Goal: Information Seeking & Learning: Learn about a topic

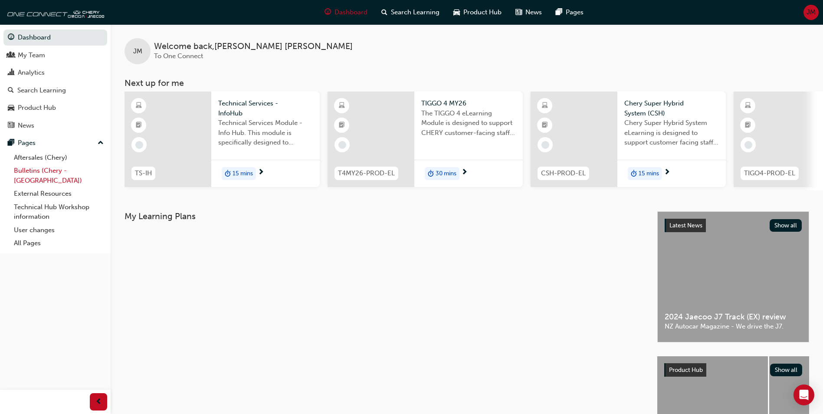
click at [48, 167] on link "Bulletins (Chery - [GEOGRAPHIC_DATA])" at bounding box center [58, 175] width 97 height 23
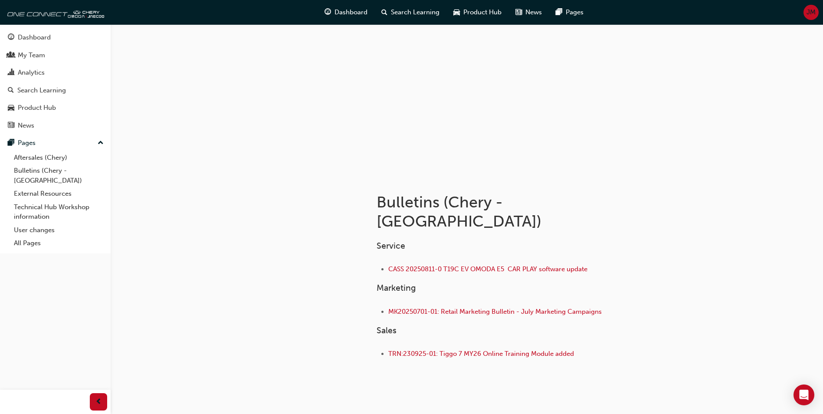
scroll to position [35, 0]
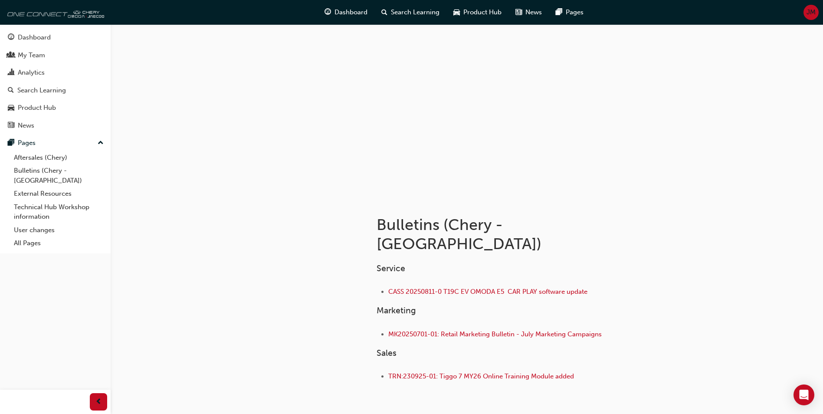
click at [26, 16] on img at bounding box center [54, 11] width 100 height 17
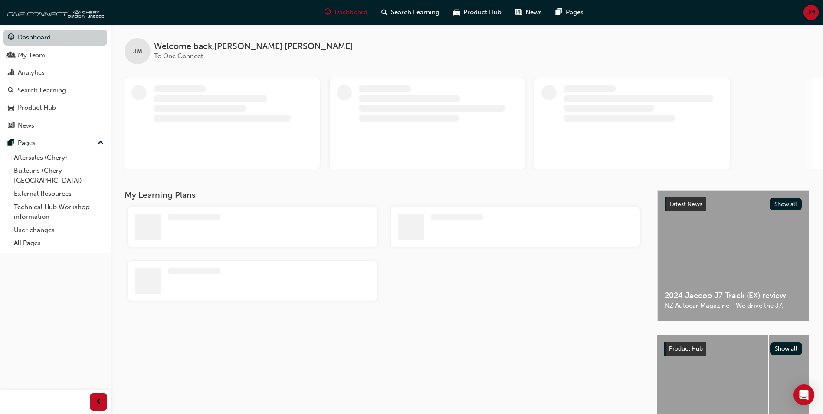
click at [26, 39] on link "Dashboard" at bounding box center [55, 37] width 104 height 16
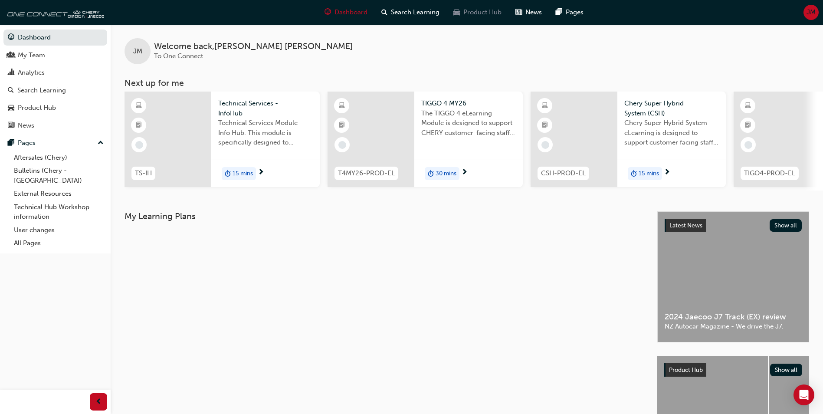
click at [480, 12] on span "Product Hub" at bounding box center [482, 12] width 38 height 10
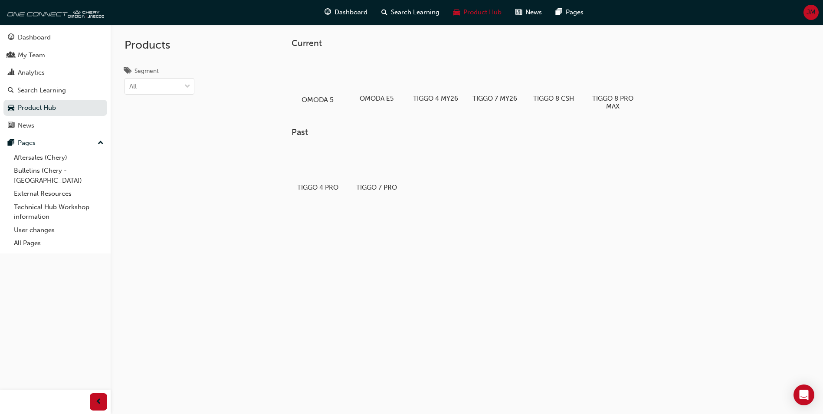
click at [323, 72] on div at bounding box center [318, 74] width 48 height 35
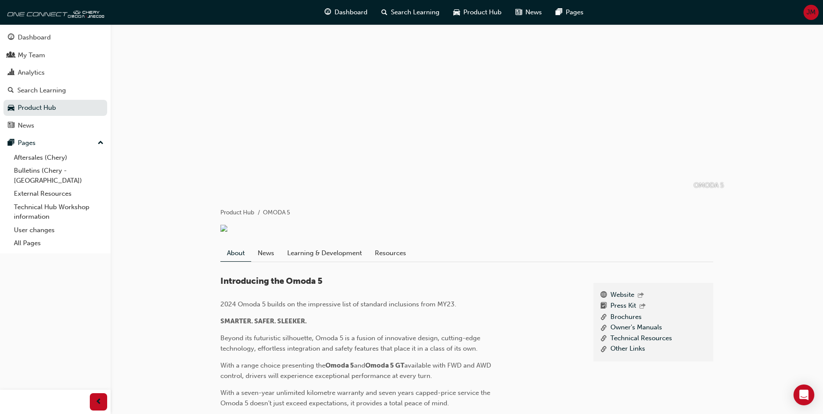
scroll to position [3, 0]
click at [623, 345] on link "Technical Resources" at bounding box center [641, 339] width 62 height 11
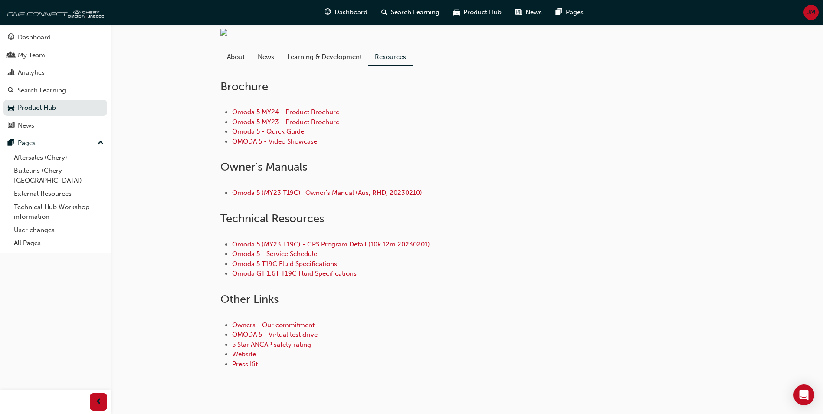
scroll to position [220, 0]
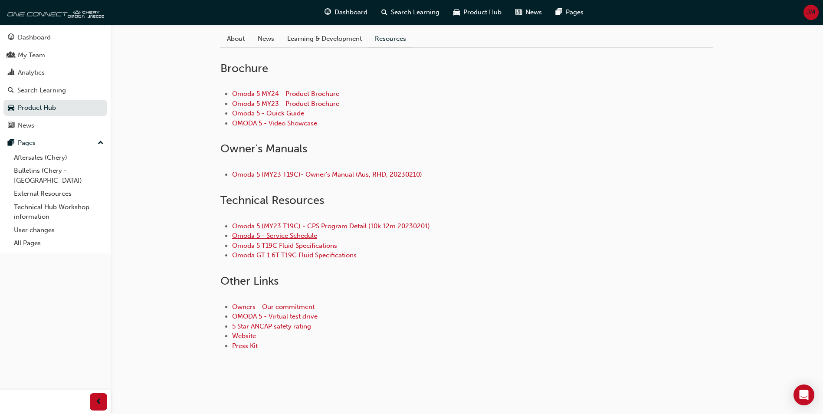
click at [287, 239] on link "Omoda 5 - Service Schedule" at bounding box center [274, 236] width 85 height 8
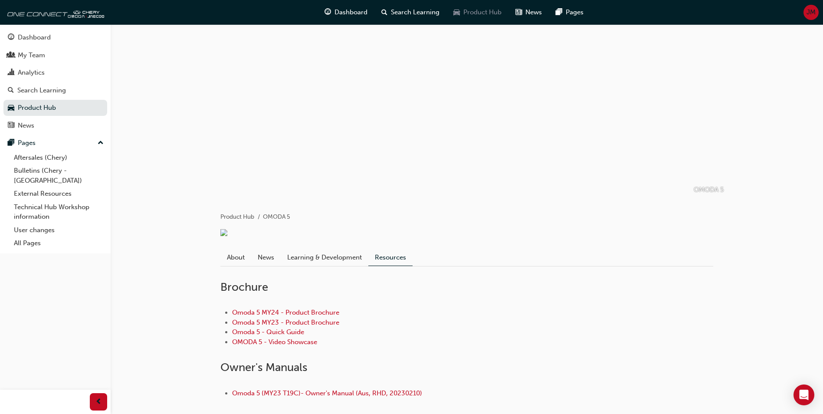
click at [466, 10] on span "Product Hub" at bounding box center [482, 12] width 38 height 10
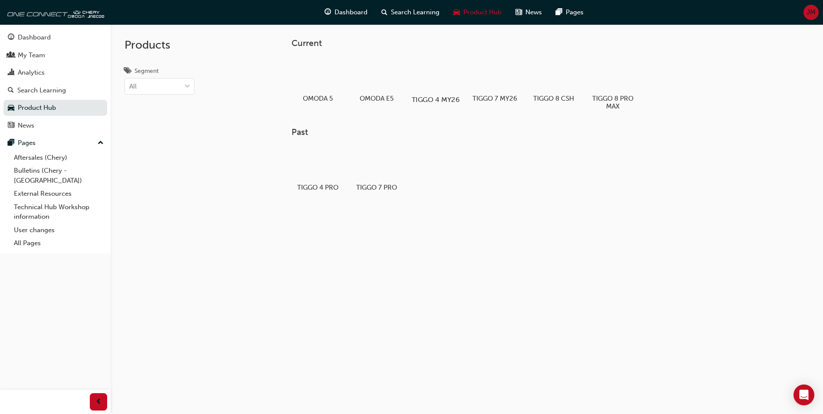
click at [446, 81] on div at bounding box center [436, 74] width 48 height 35
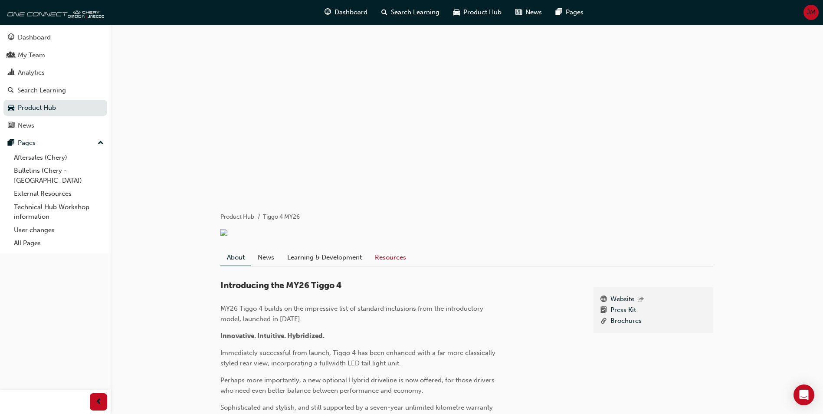
click at [390, 265] on link "Resources" at bounding box center [390, 257] width 44 height 16
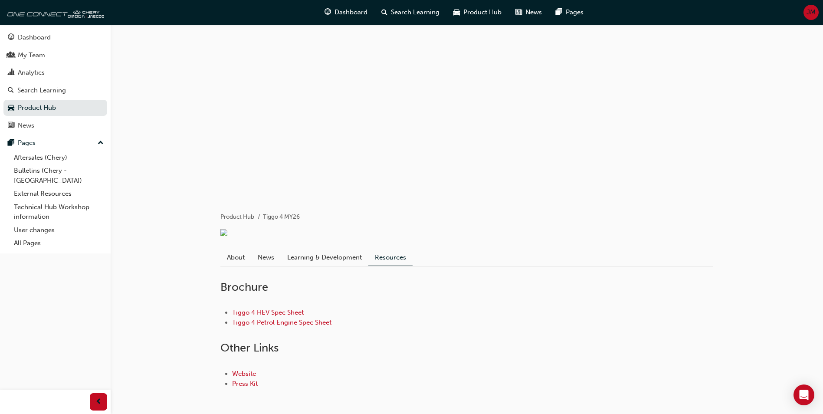
scroll to position [44, 0]
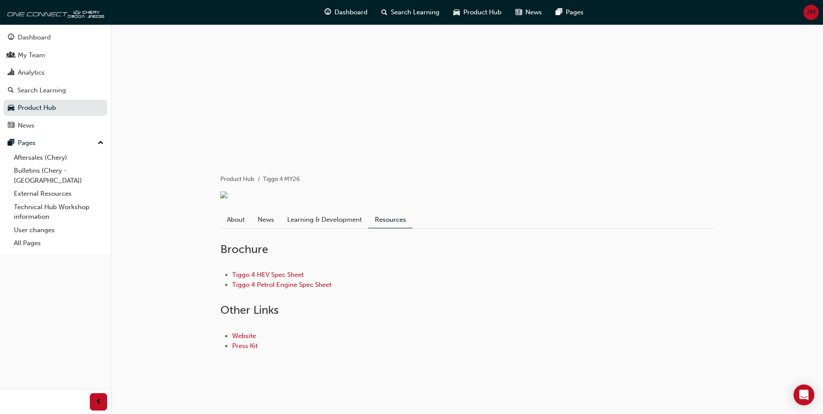
click at [295, 217] on link "Learning & Development" at bounding box center [325, 219] width 88 height 16
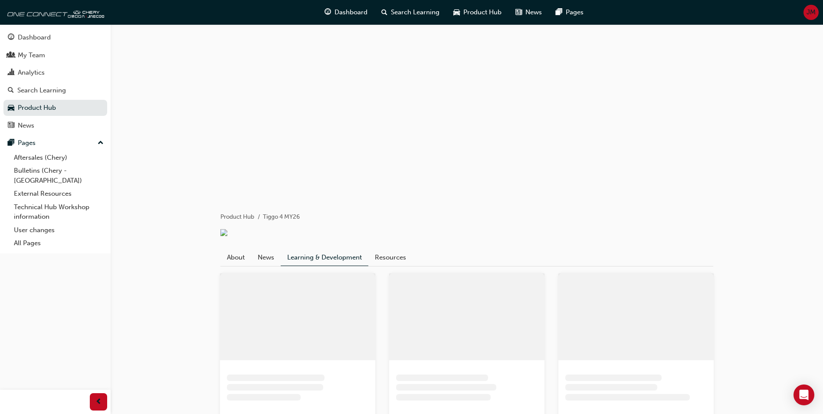
scroll to position [35, 0]
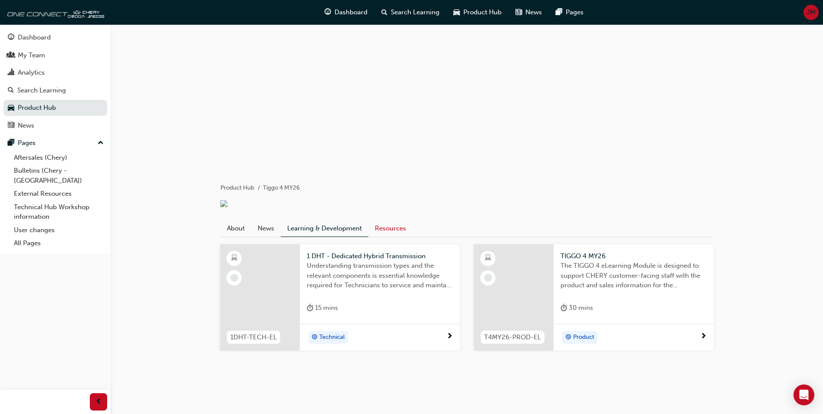
click at [393, 228] on link "Resources" at bounding box center [390, 228] width 44 height 16
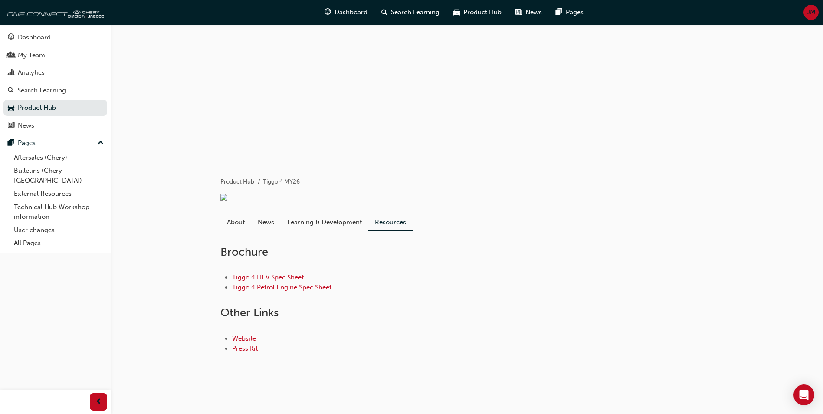
drag, startPoint x: 286, startPoint y: 283, endPoint x: 562, endPoint y: 247, distance: 278.5
click at [568, 266] on div "Tiggo 4 HEV Spec Sheet Tiggo 4 Petrol Engine Spec Sheet" at bounding box center [466, 281] width 493 height 47
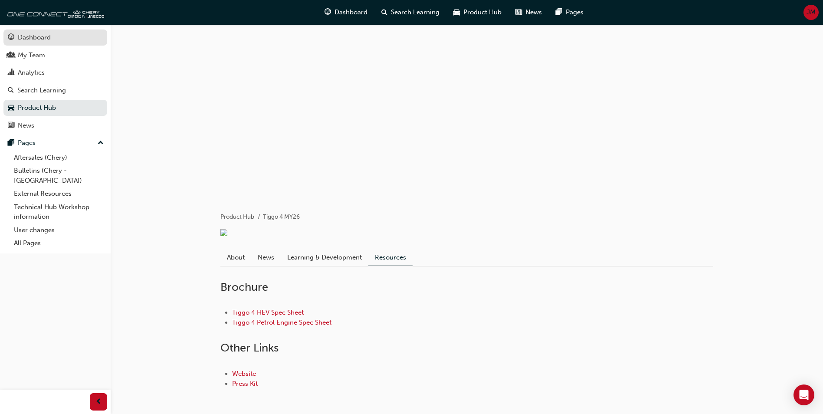
click at [31, 37] on div "Dashboard" at bounding box center [34, 38] width 33 height 10
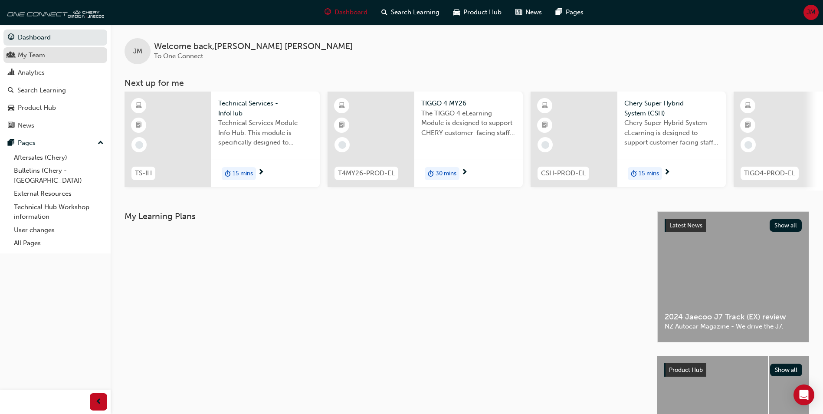
click at [27, 56] on div "My Team" at bounding box center [31, 55] width 27 height 10
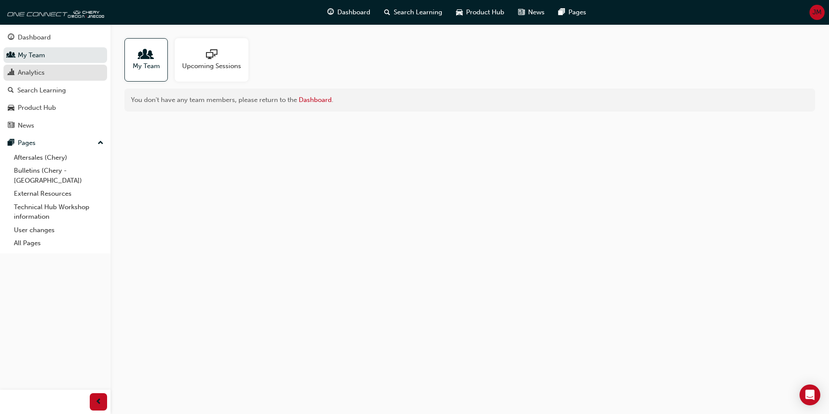
click at [33, 74] on div "Analytics" at bounding box center [31, 73] width 27 height 10
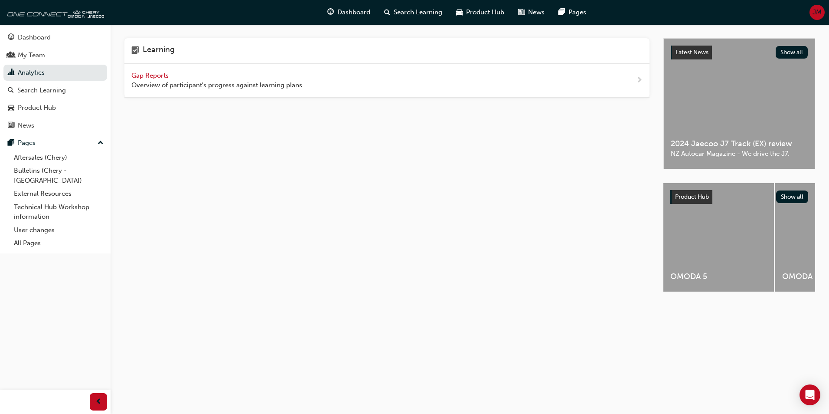
click at [158, 76] on span "Gap Reports" at bounding box center [150, 76] width 39 height 8
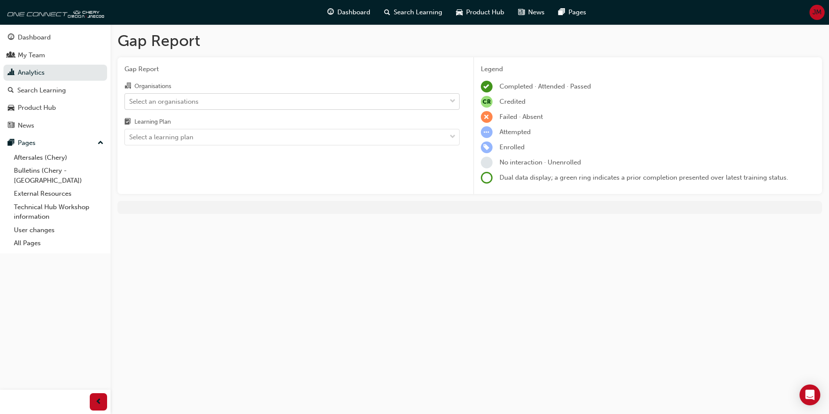
click at [158, 103] on div "Select an organisations" at bounding box center [163, 101] width 69 height 10
click at [130, 103] on input "Organisations Select an organisations" at bounding box center [129, 100] width 1 height 7
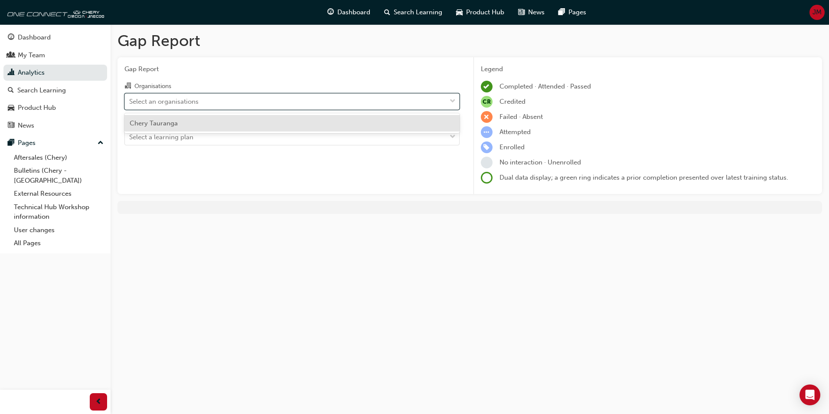
click at [158, 125] on span "Chery Tauranga" at bounding box center [154, 123] width 48 height 8
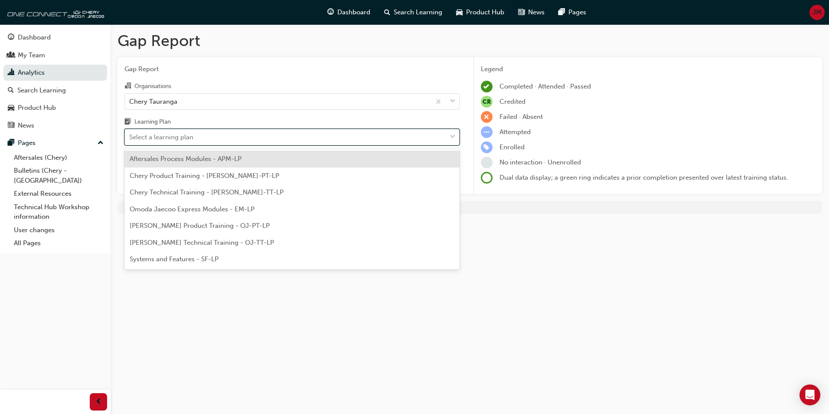
click at [160, 137] on div "Select a learning plan" at bounding box center [161, 137] width 64 height 10
click at [130, 137] on input "Learning Plan option Aftersales Process Modules - APM-LP focused, 1 of 7. 7 res…" at bounding box center [129, 136] width 1 height 7
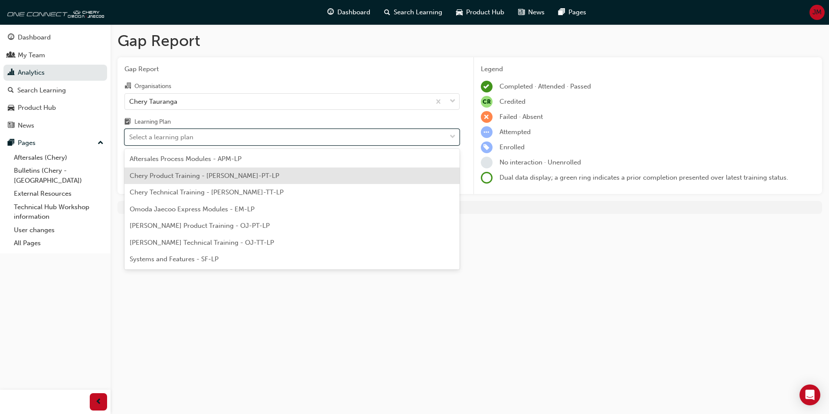
click at [184, 175] on span "Chery Product Training - CHAU-PT-LP" at bounding box center [205, 176] width 150 height 8
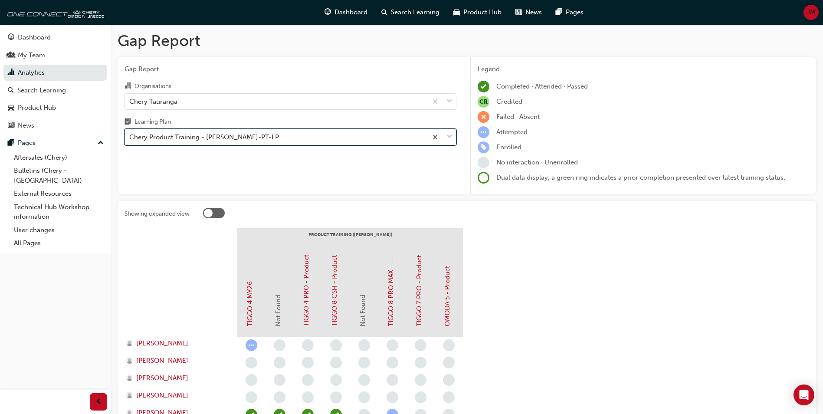
click at [186, 138] on div "Chery Product Training - CHAU-PT-LP" at bounding box center [204, 137] width 150 height 10
click at [130, 138] on input "Learning Plan option Chery Product Training - CHAU-PT-LP, selected. 0 results a…" at bounding box center [129, 136] width 1 height 7
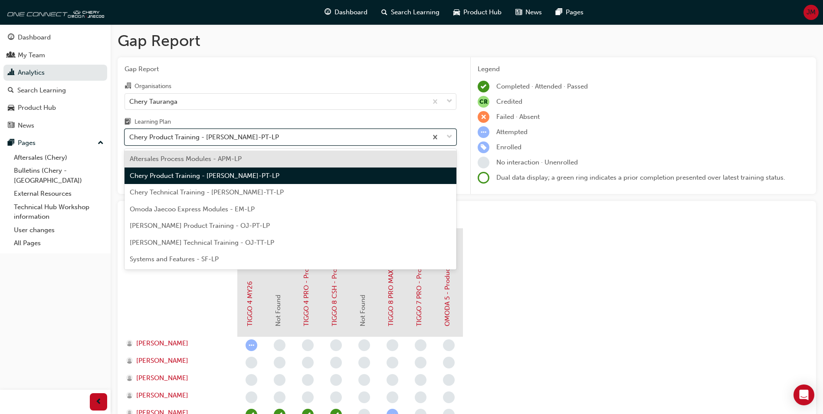
click at [180, 160] on span "Aftersales Process Modules - APM-LP" at bounding box center [186, 159] width 112 height 8
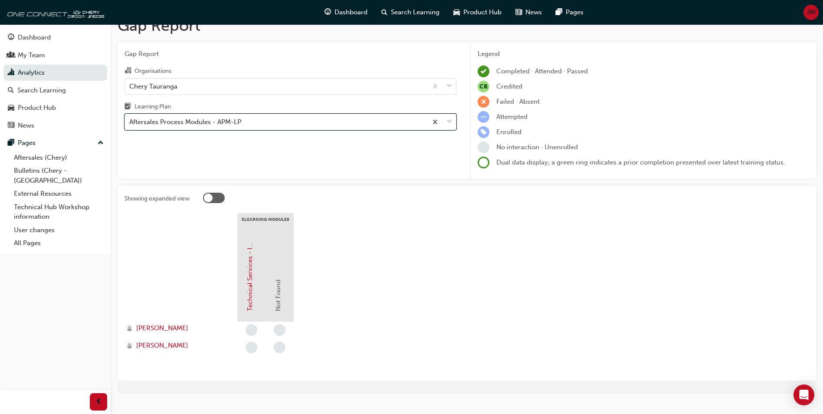
scroll to position [30, 0]
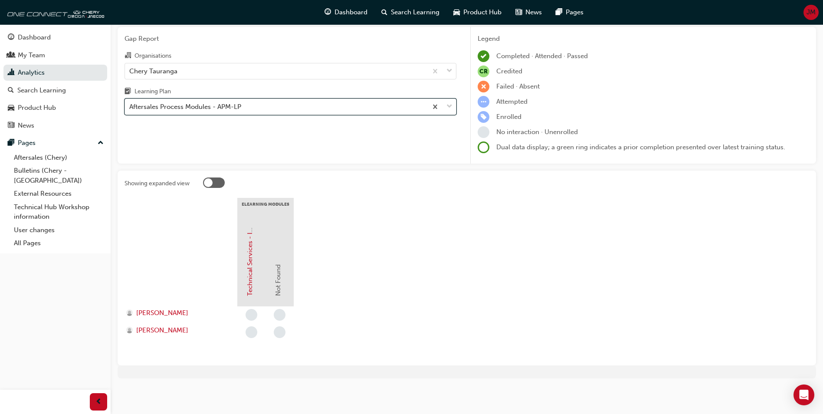
click at [231, 108] on div "Aftersales Process Modules - APM-LP" at bounding box center [185, 107] width 112 height 10
click at [130, 108] on input "Learning Plan option Aftersales Process Modules - APM-LP, selected. 0 results a…" at bounding box center [129, 106] width 1 height 7
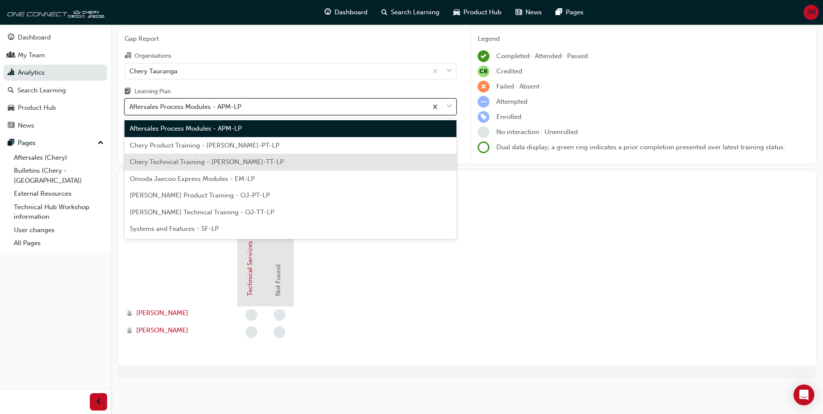
click at [188, 163] on span "Chery Technical Training - CHAU-TT-LP" at bounding box center [207, 162] width 154 height 8
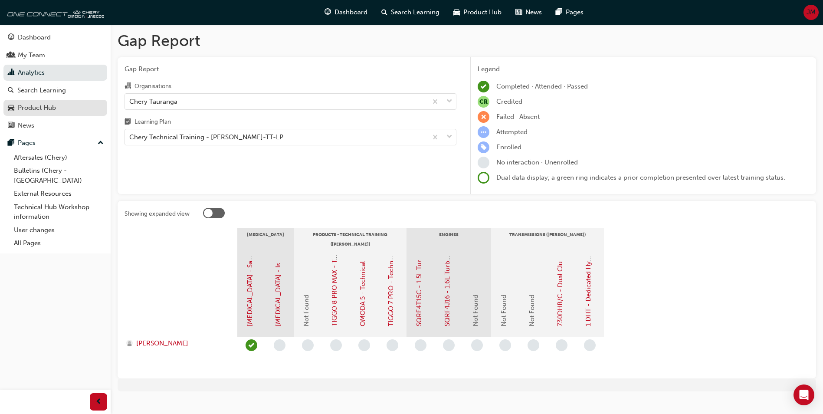
click at [49, 110] on div "Product Hub" at bounding box center [37, 108] width 38 height 10
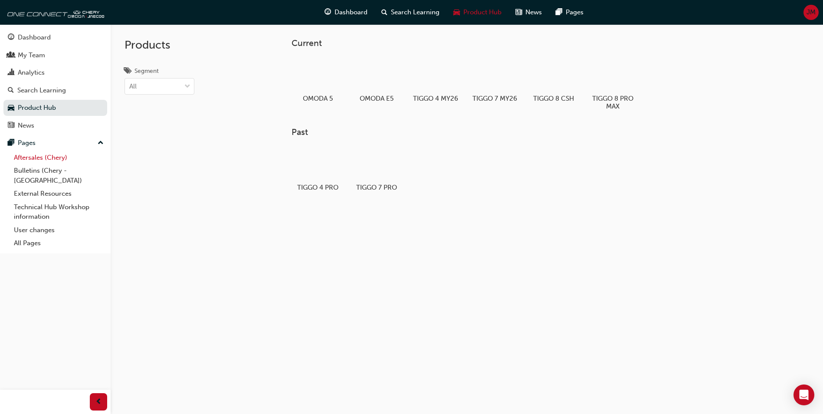
click at [34, 159] on link "Aftersales (Chery)" at bounding box center [58, 157] width 97 height 13
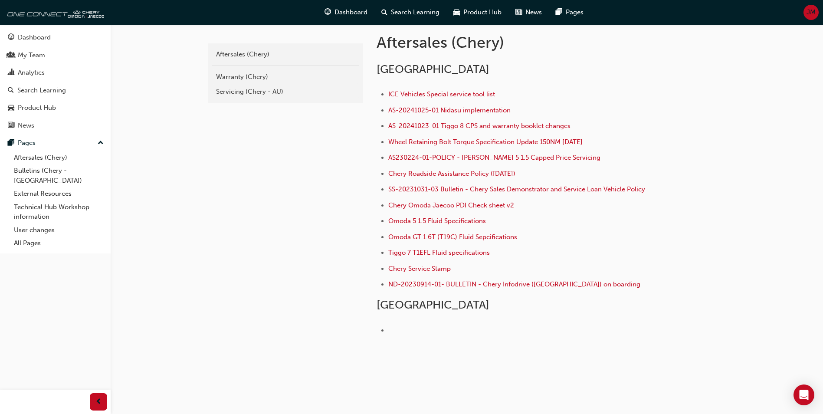
scroll to position [198, 0]
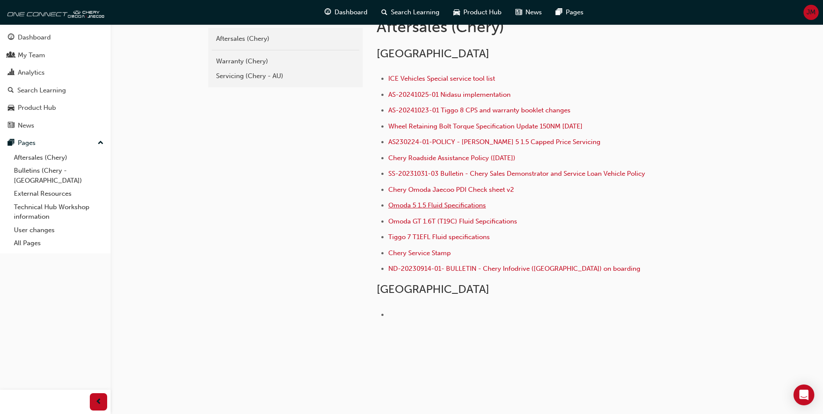
click at [434, 206] on span "Omoda 5 1.5 Fluid Specifications" at bounding box center [437, 205] width 98 height 8
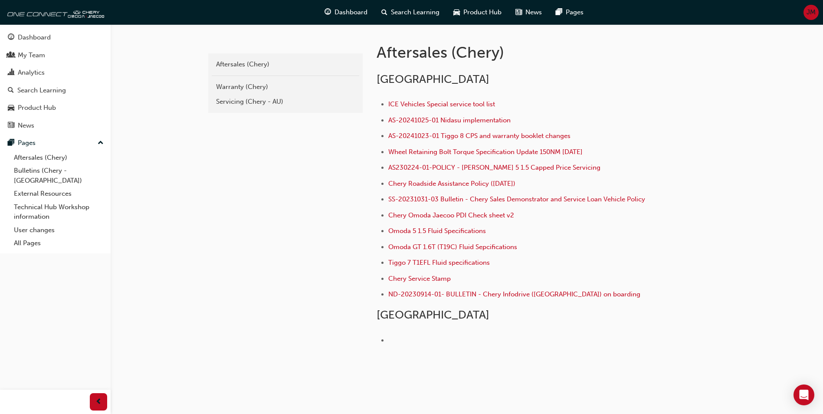
scroll to position [173, 0]
click at [228, 87] on div "Warranty (Chery)" at bounding box center [285, 86] width 139 height 10
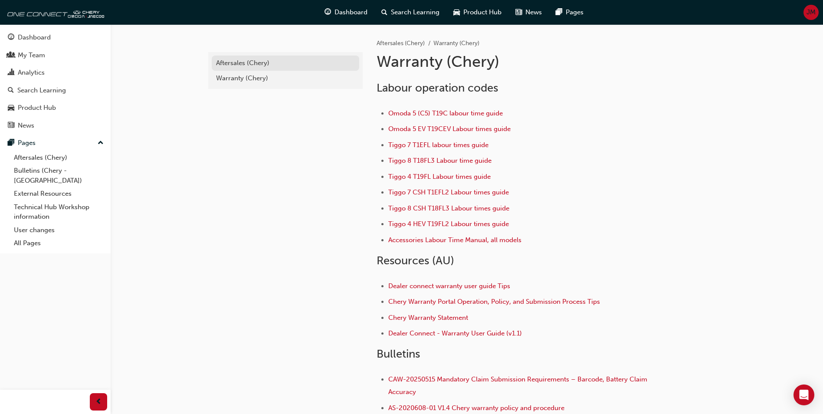
click at [243, 65] on div "Aftersales (Chery)" at bounding box center [285, 63] width 139 height 10
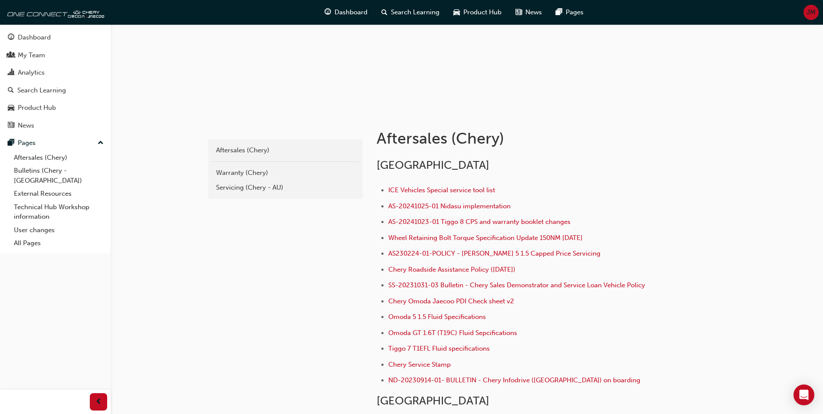
scroll to position [87, 0]
click at [229, 186] on div "Servicing (Chery - AU)" at bounding box center [285, 187] width 139 height 10
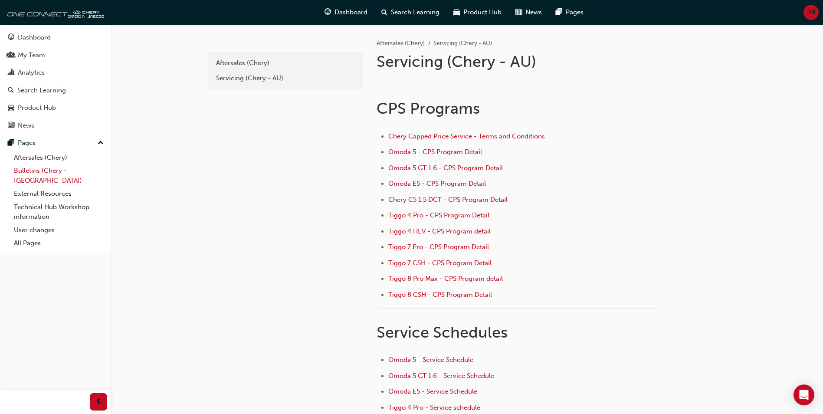
click at [32, 170] on link "Bulletins (Chery - [GEOGRAPHIC_DATA])" at bounding box center [58, 175] width 97 height 23
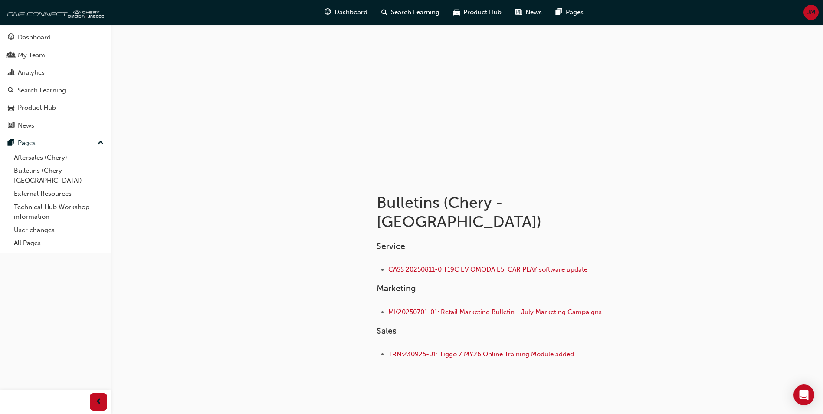
scroll to position [35, 0]
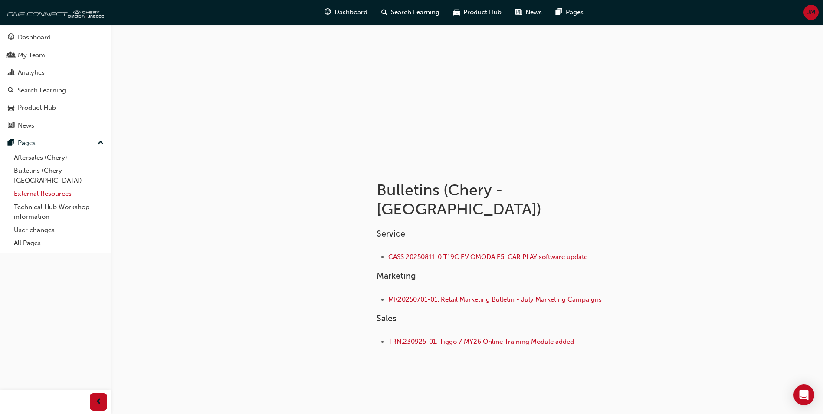
click at [54, 187] on link "External Resources" at bounding box center [58, 193] width 97 height 13
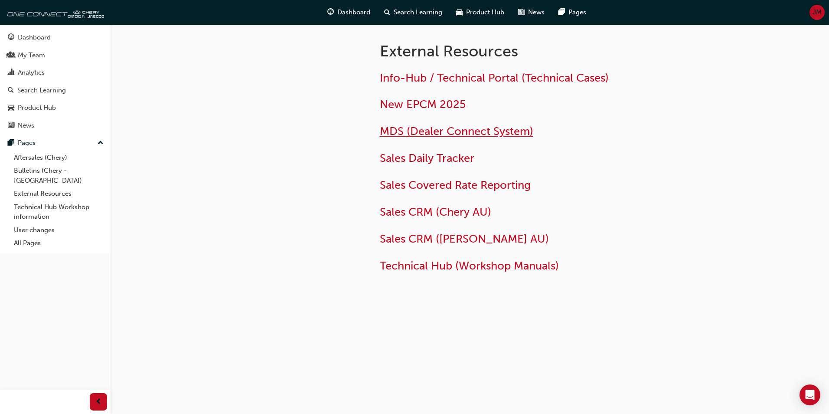
click at [415, 133] on span "MDS (Dealer Connect System)" at bounding box center [457, 130] width 154 height 13
click at [38, 200] on link "Technical Hub Workshop information" at bounding box center [58, 211] width 97 height 23
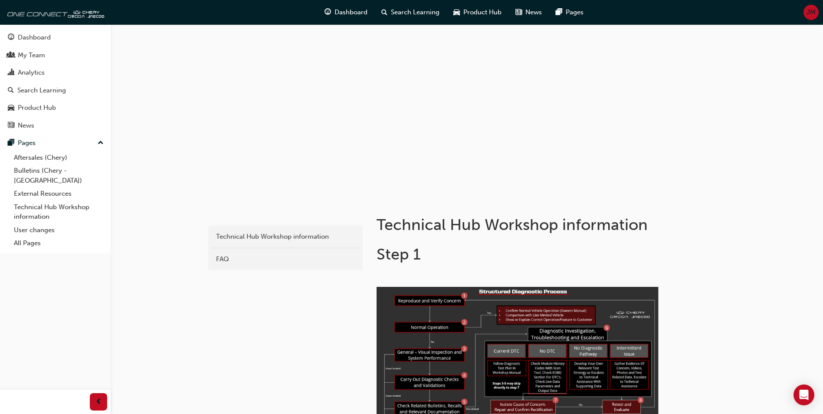
scroll to position [43, 0]
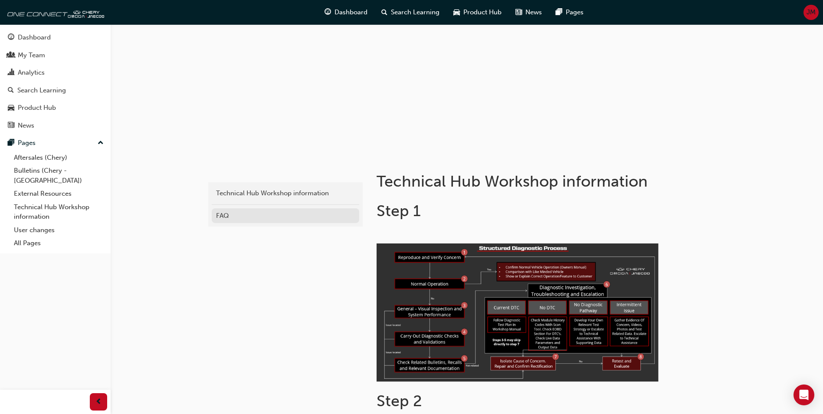
click at [218, 217] on div "FAQ" at bounding box center [285, 216] width 139 height 10
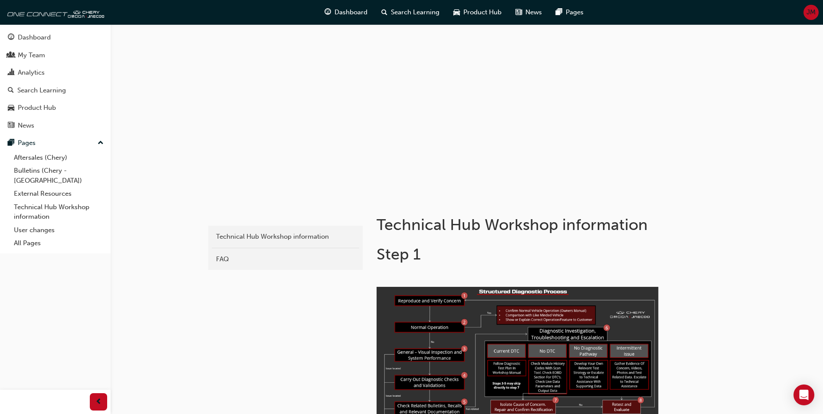
scroll to position [43, 0]
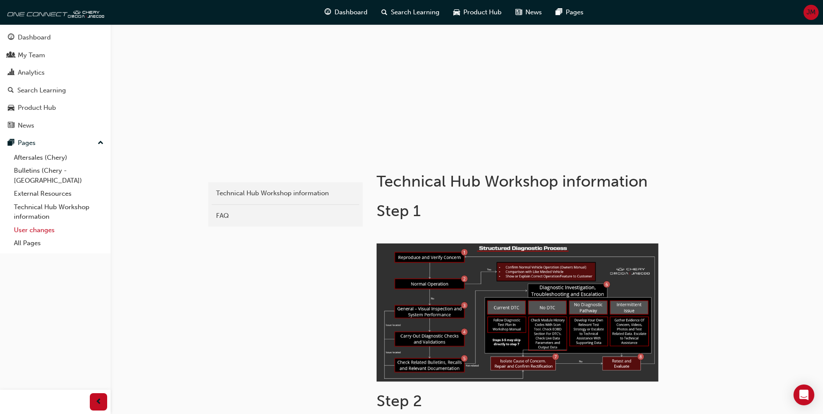
click at [40, 223] on link "User changes" at bounding box center [58, 229] width 97 height 13
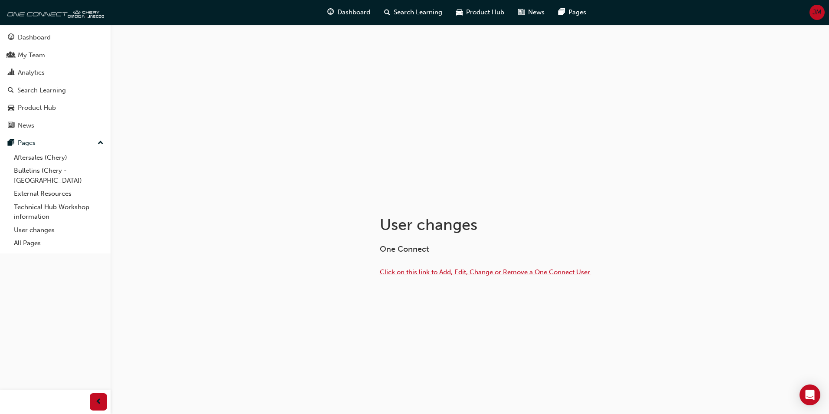
click at [488, 270] on span "Click on this link to Add, Edit, Change or Remove a One Connect User." at bounding box center [486, 272] width 212 height 8
click at [81, 18] on img at bounding box center [54, 11] width 100 height 17
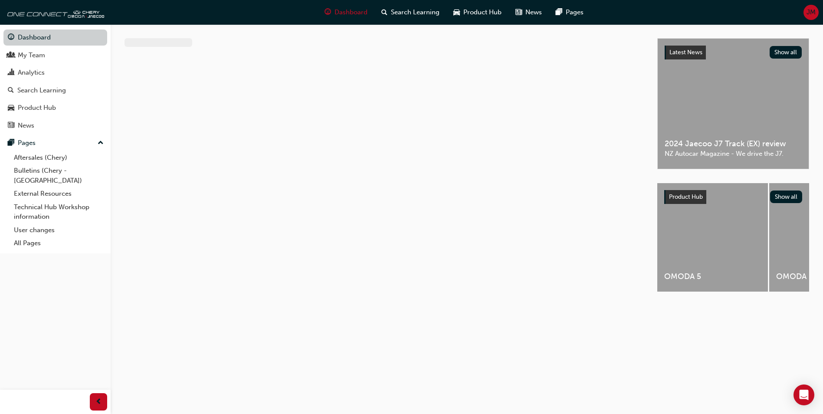
click at [54, 36] on link "Dashboard" at bounding box center [55, 37] width 104 height 16
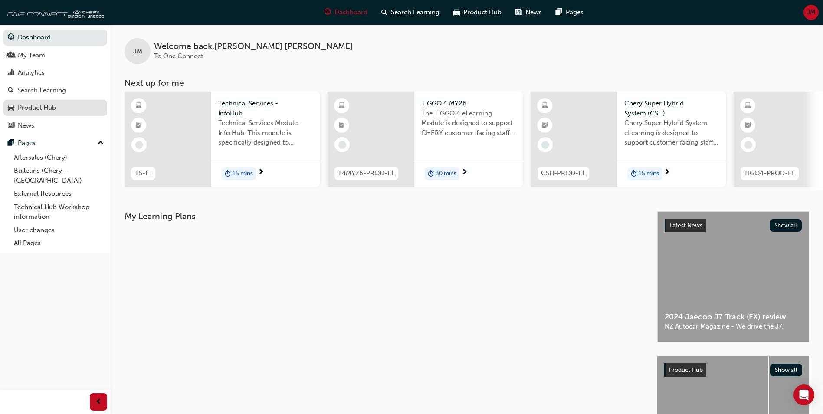
click at [34, 106] on div "Product Hub" at bounding box center [37, 108] width 38 height 10
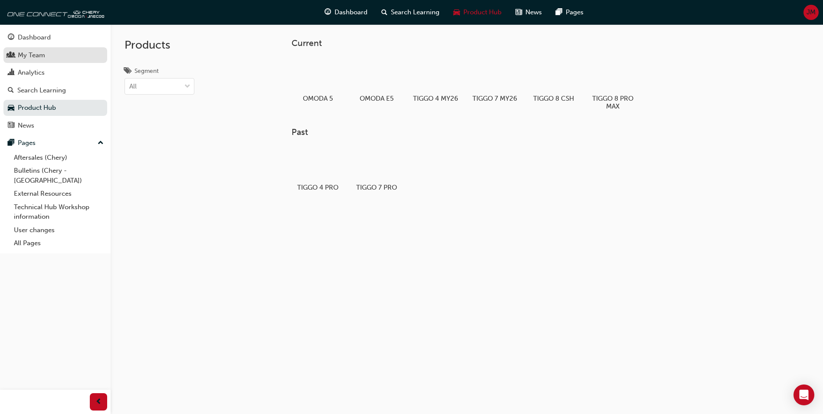
click at [83, 57] on div "My Team" at bounding box center [55, 55] width 95 height 11
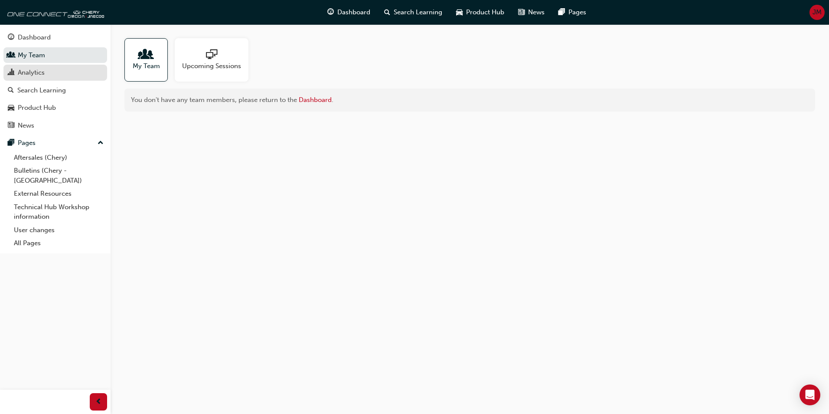
click at [70, 69] on div "Analytics" at bounding box center [55, 72] width 95 height 11
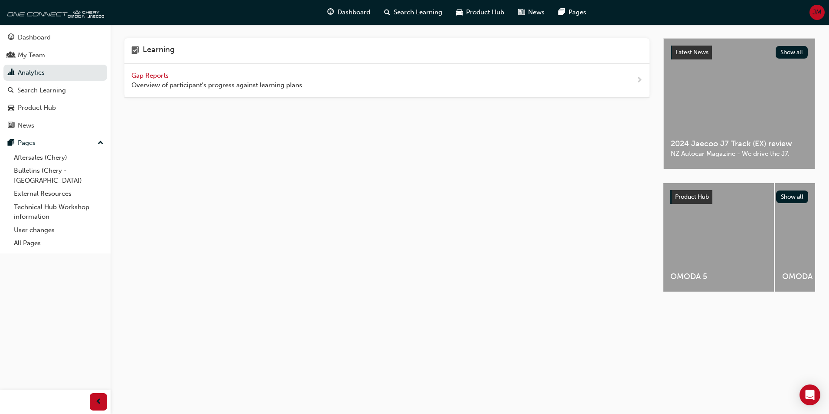
click at [158, 74] on span "Gap Reports" at bounding box center [150, 76] width 39 height 8
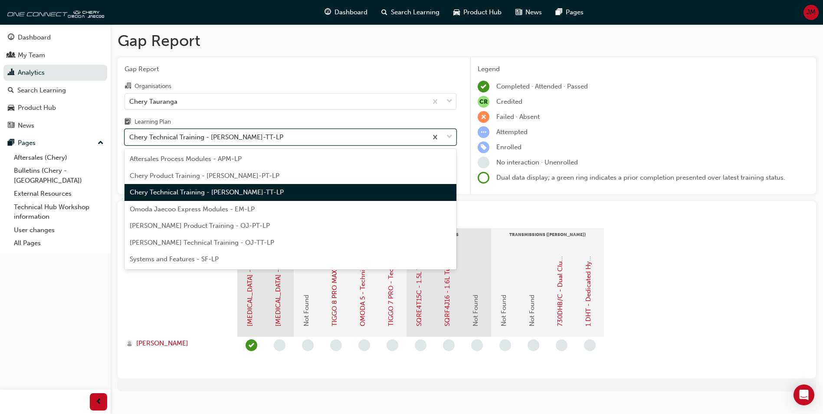
click at [451, 137] on span "down-icon" at bounding box center [449, 136] width 6 height 11
click at [130, 137] on input "Learning Plan option Chery Technical Training - CHAU-TT-LP focused, 3 of 7. 7 r…" at bounding box center [129, 136] width 1 height 7
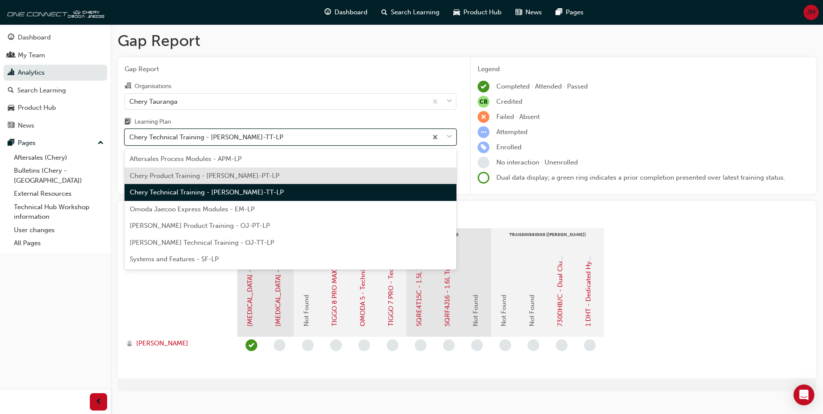
click at [383, 170] on div "Chery Product Training - CHAU-PT-LP" at bounding box center [290, 175] width 332 height 17
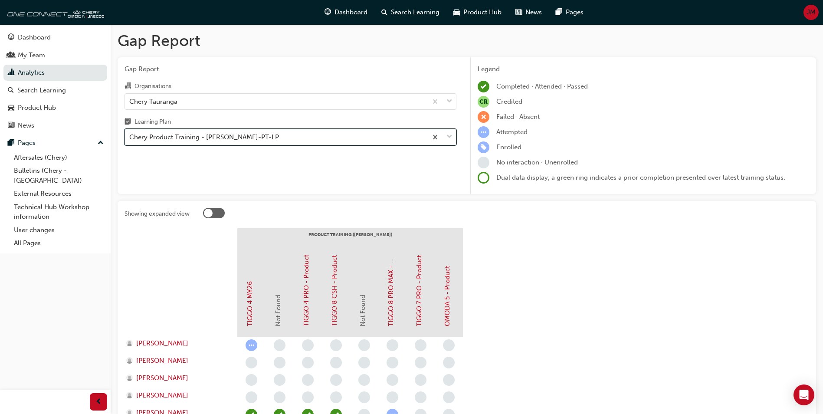
click at [448, 139] on span "down-icon" at bounding box center [449, 136] width 6 height 11
click at [130, 139] on input "Learning Plan option Chery Product Training - CHAU-PT-LP, selected. 0 results a…" at bounding box center [129, 136] width 1 height 7
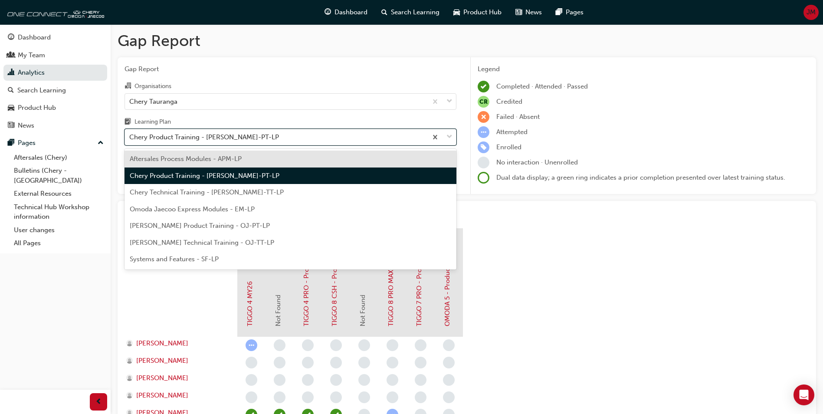
click at [362, 157] on div "Aftersales Process Modules - APM-LP" at bounding box center [290, 158] width 332 height 17
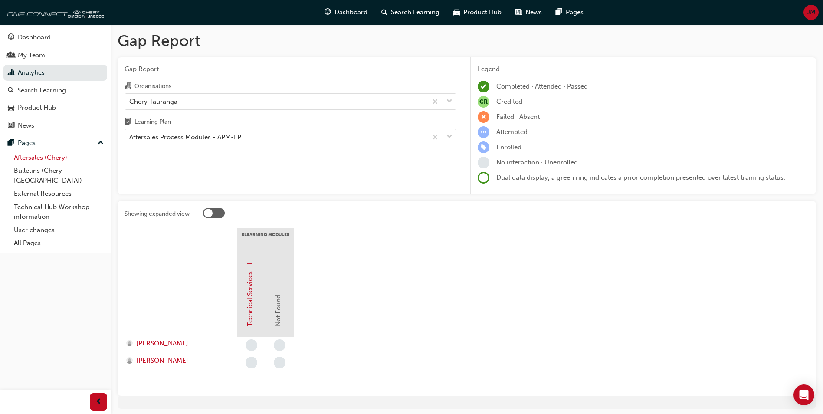
click at [28, 157] on link "Aftersales (Chery)" at bounding box center [58, 157] width 97 height 13
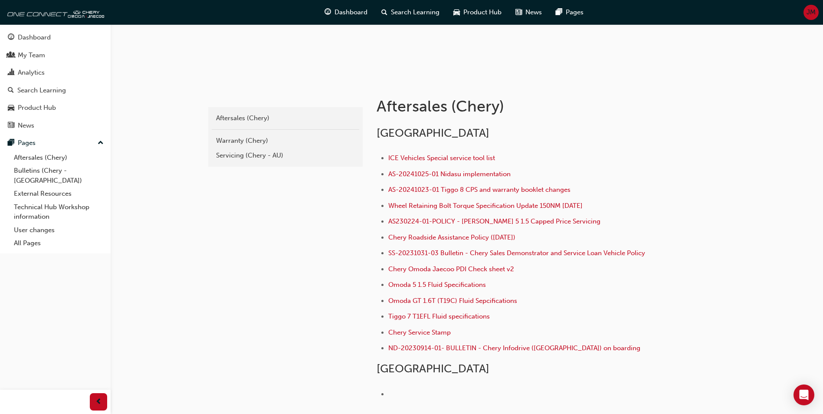
scroll to position [111, 0]
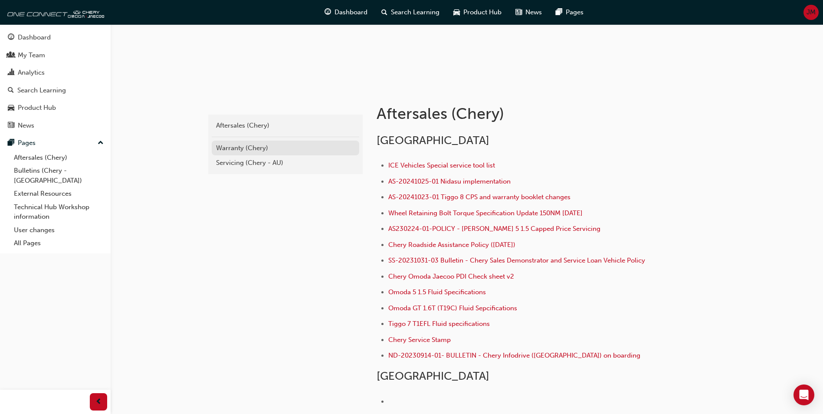
click at [256, 149] on div "Warranty (Chery)" at bounding box center [285, 148] width 139 height 10
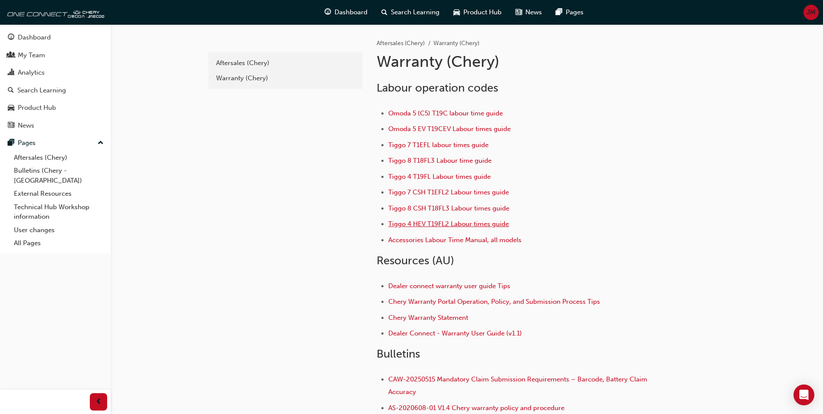
click at [444, 225] on span "Tiggo 4 HEV T19FL2 Labour times guide" at bounding box center [448, 224] width 121 height 8
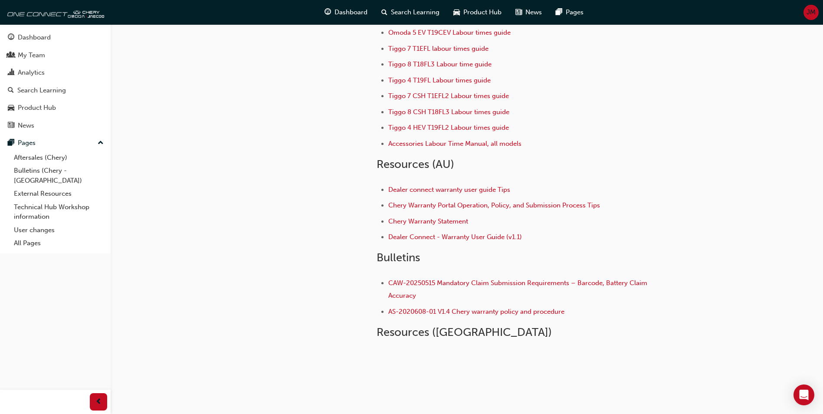
scroll to position [112, 0]
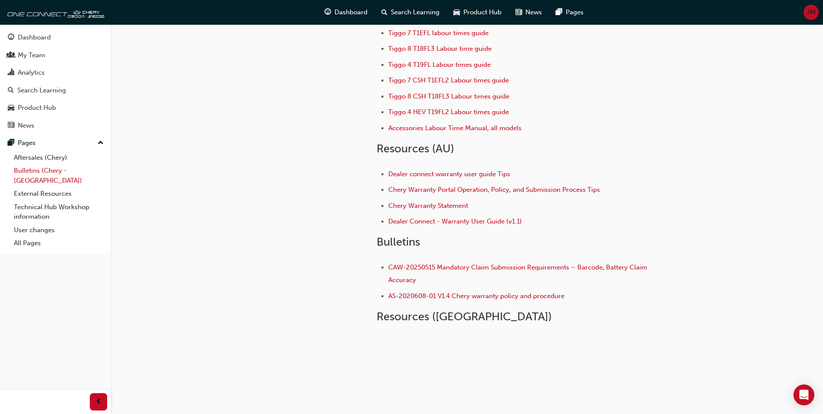
click at [59, 172] on link "Bulletins (Chery - [GEOGRAPHIC_DATA])" at bounding box center [58, 175] width 97 height 23
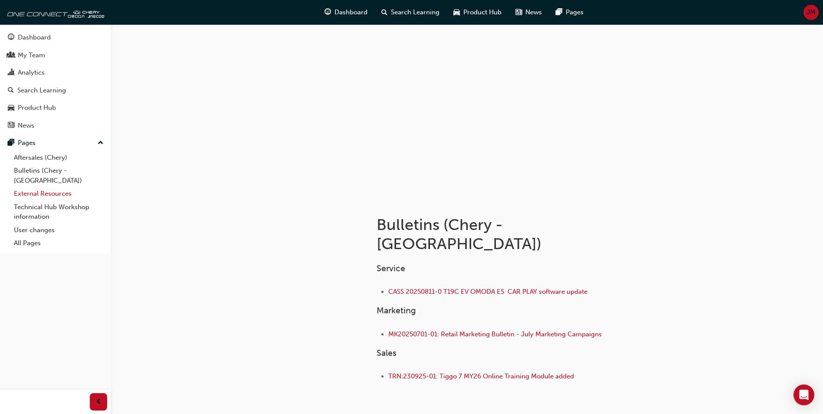
click at [56, 187] on link "External Resources" at bounding box center [58, 193] width 97 height 13
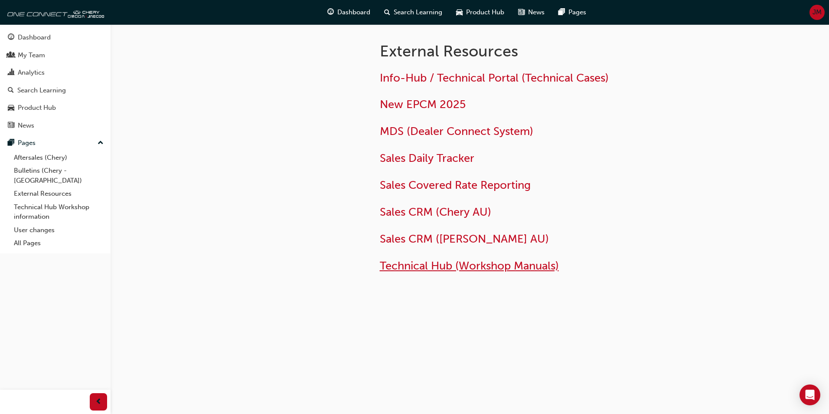
click at [444, 268] on span "Technical Hub (Workshop Manuals)" at bounding box center [469, 265] width 179 height 13
click at [65, 200] on link "Technical Hub Workshop information" at bounding box center [58, 211] width 97 height 23
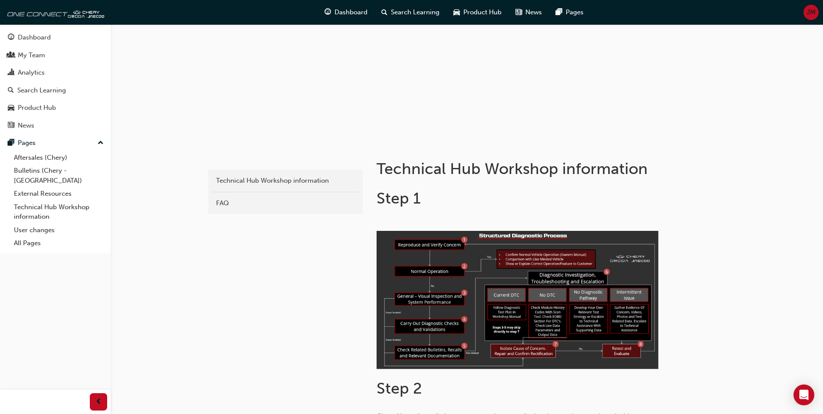
scroll to position [43, 0]
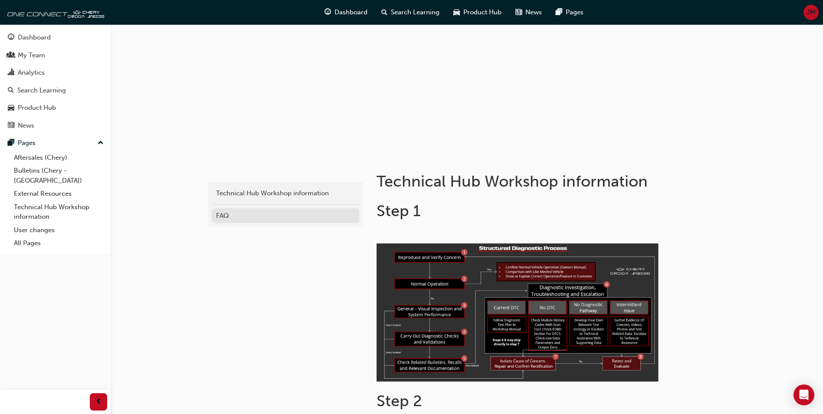
click at [245, 214] on div "FAQ" at bounding box center [285, 216] width 139 height 10
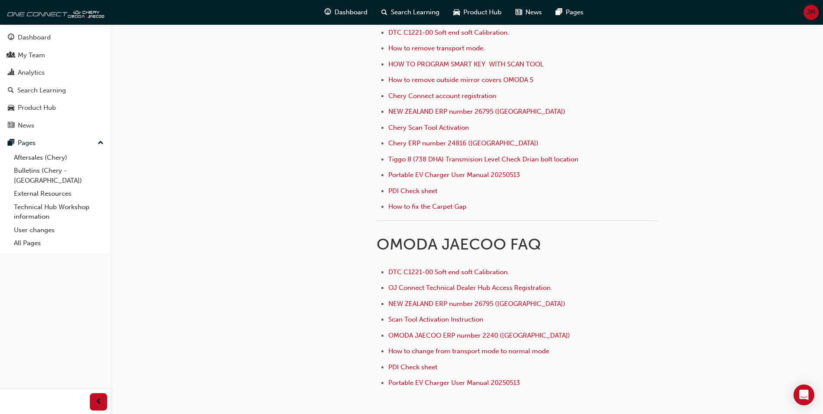
scroll to position [304, 0]
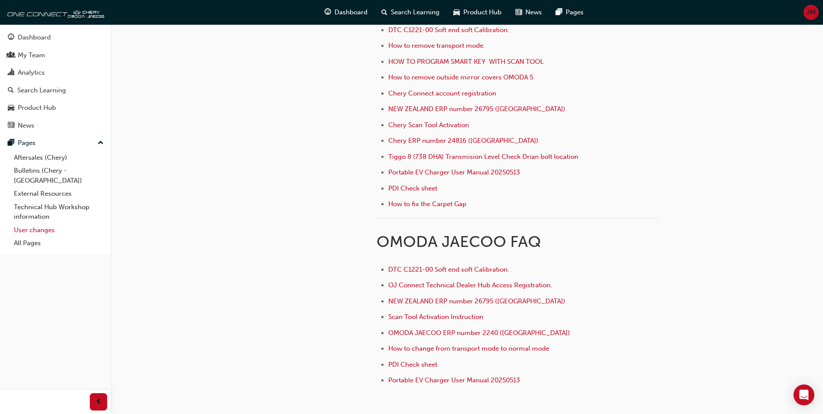
click at [35, 223] on link "User changes" at bounding box center [58, 229] width 97 height 13
